Goal: Information Seeking & Learning: Learn about a topic

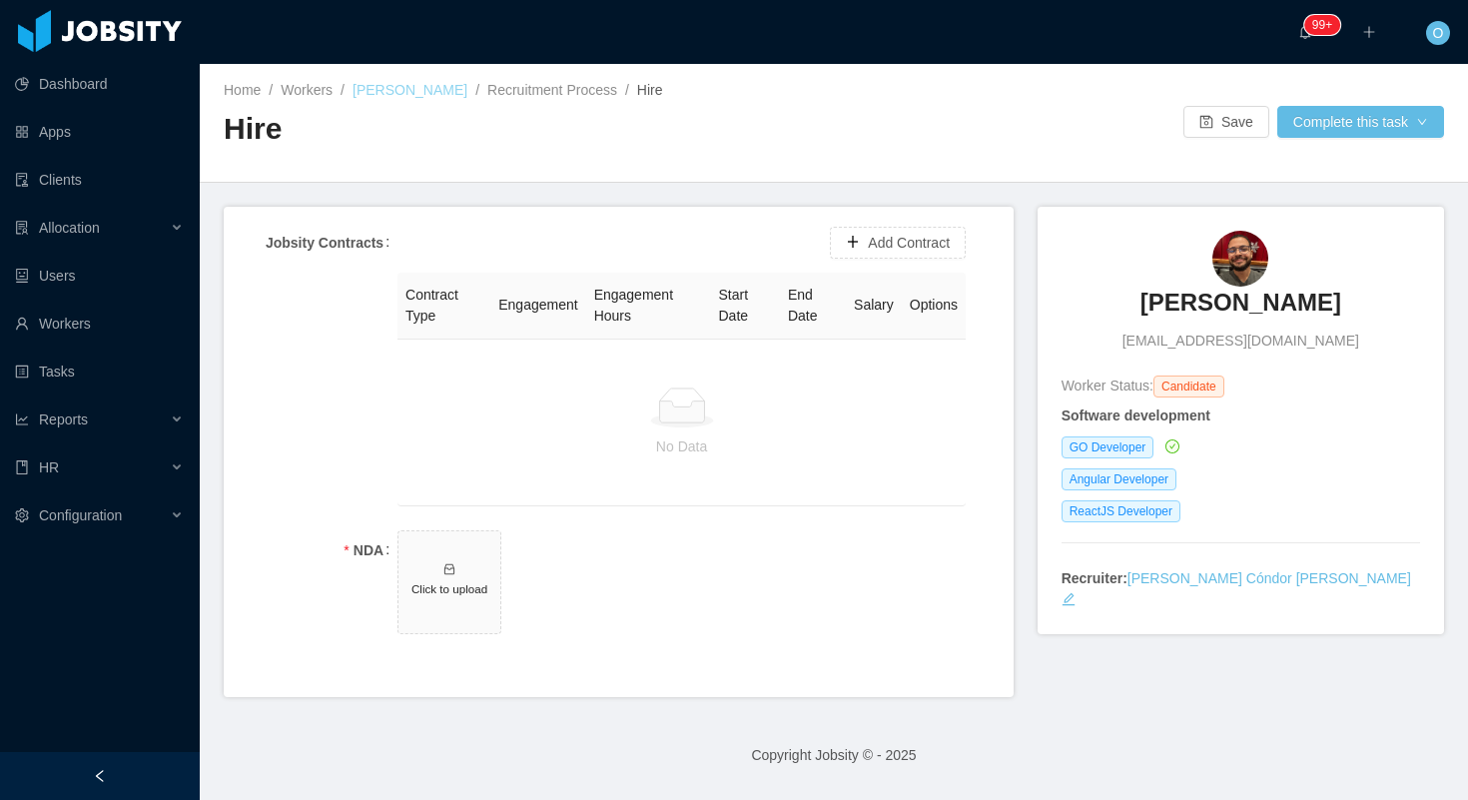
click at [426, 89] on link "[PERSON_NAME]" at bounding box center [409, 90] width 115 height 16
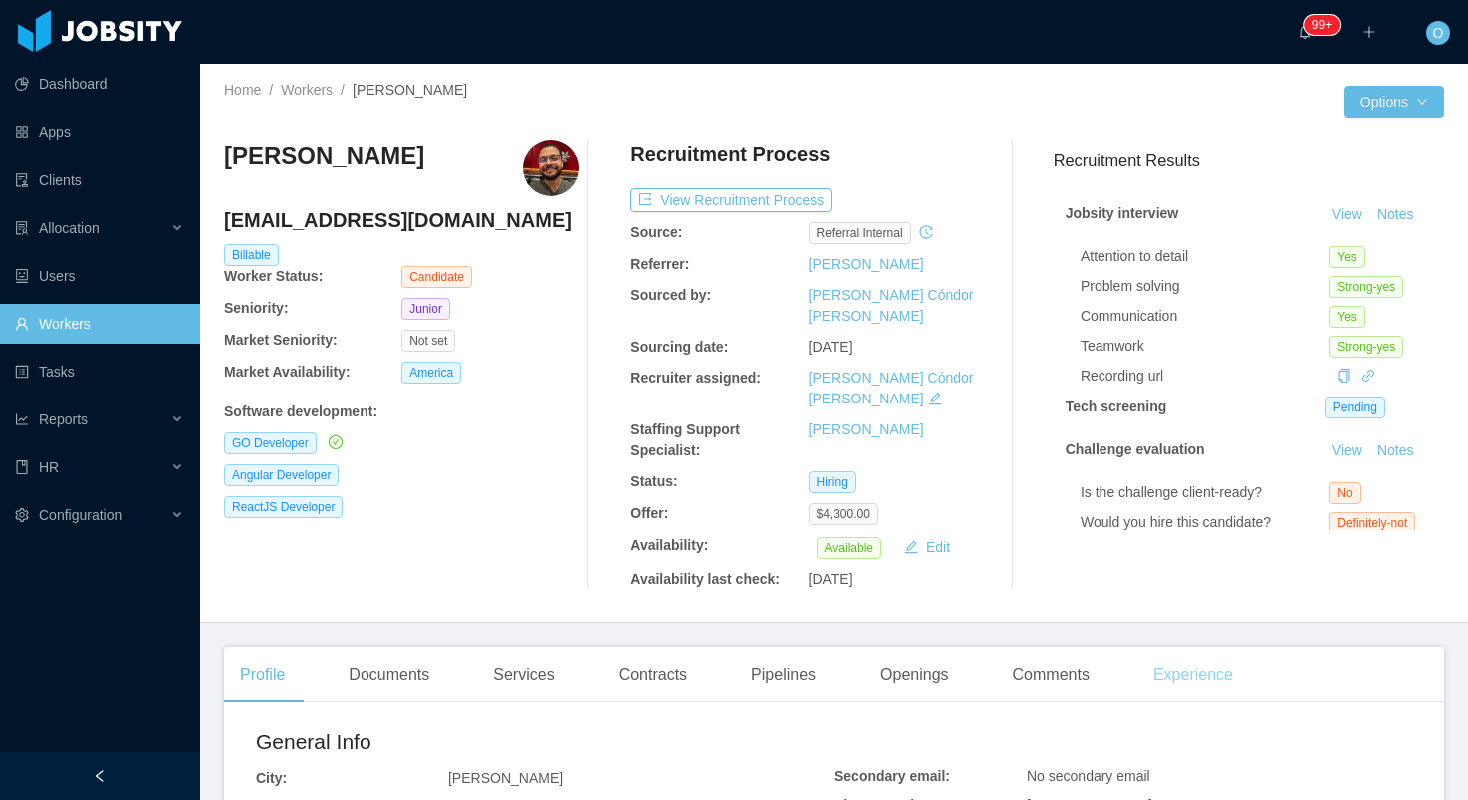
click at [1198, 647] on div "Experience" at bounding box center [1193, 675] width 112 height 56
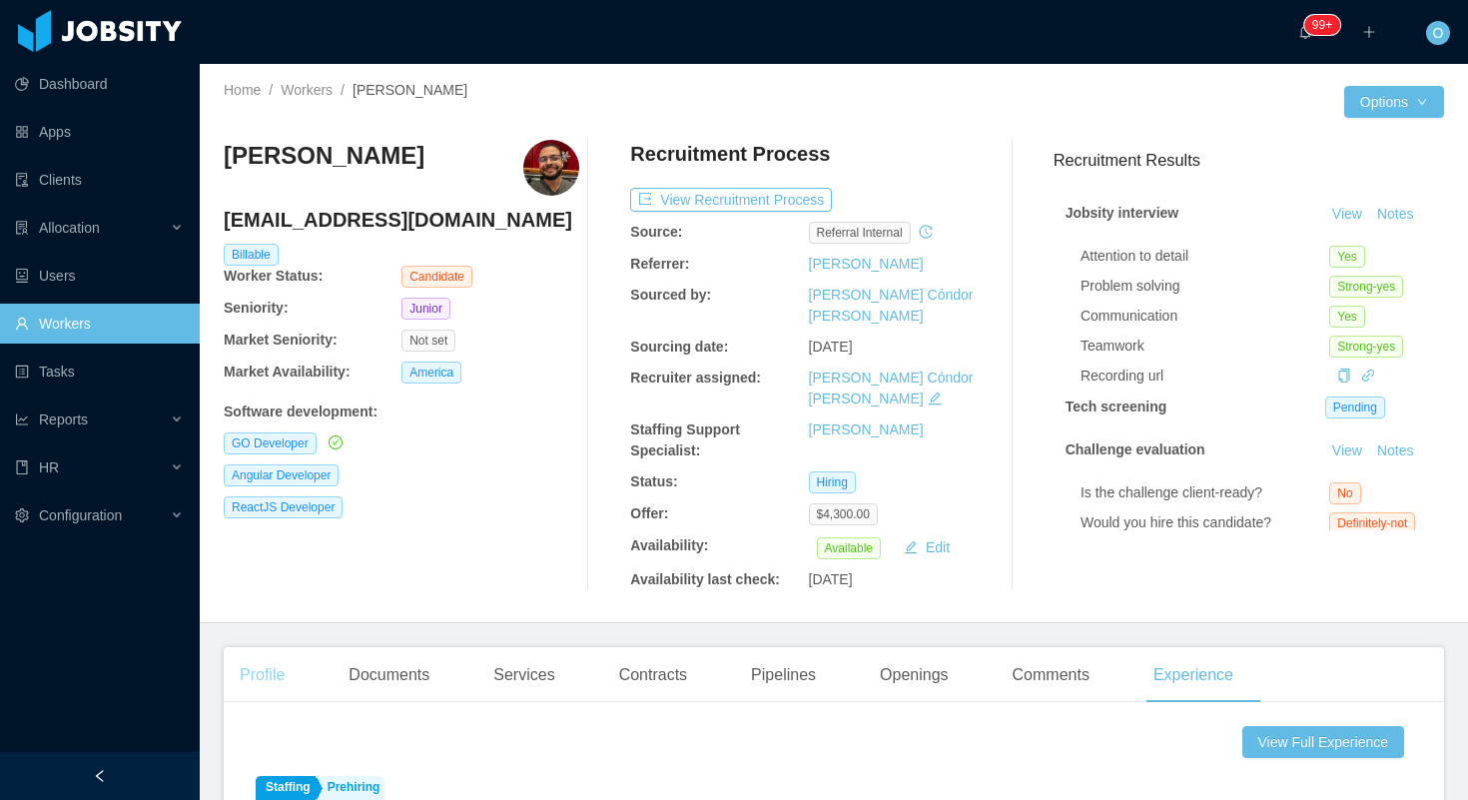
click at [261, 647] on div "Profile" at bounding box center [262, 675] width 77 height 56
